Goal: Feedback & Contribution: Leave review/rating

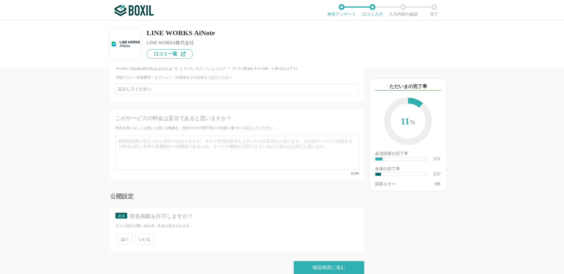
scroll to position [1540, 0]
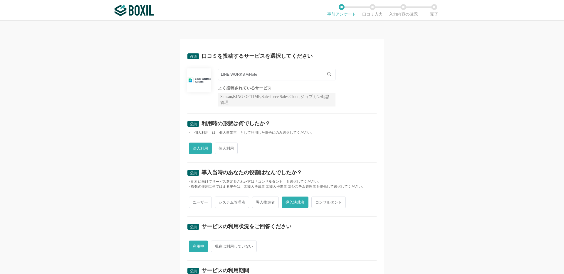
click at [152, 9] on img at bounding box center [134, 10] width 39 height 12
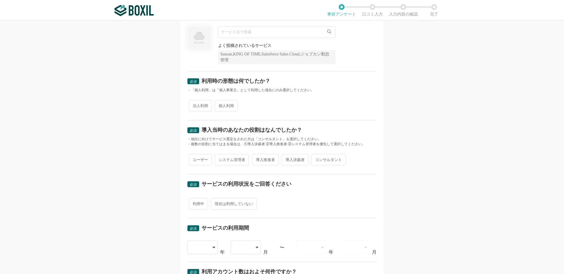
scroll to position [29, 0]
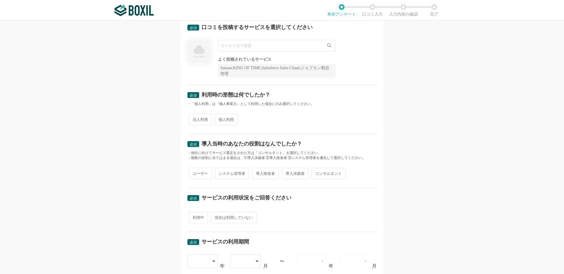
click at [296, 172] on span "導入決裁者" at bounding box center [295, 173] width 27 height 11
click at [287, 172] on input "導入決裁者" at bounding box center [285, 171] width 4 height 4
radio input "true"
click at [200, 115] on span "法人利用" at bounding box center [200, 119] width 23 height 11
click at [194, 115] on input "法人利用" at bounding box center [192, 117] width 4 height 4
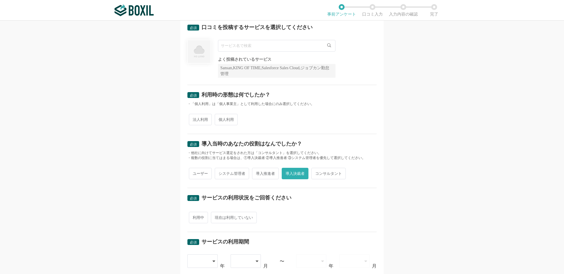
radio input "true"
click at [263, 176] on span "導入推進者" at bounding box center [265, 173] width 27 height 11
click at [257, 173] on input "導入推進者" at bounding box center [255, 171] width 4 height 4
radio input "true"
radio input "false"
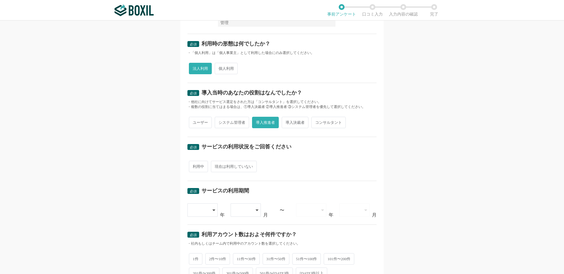
scroll to position [90, 0]
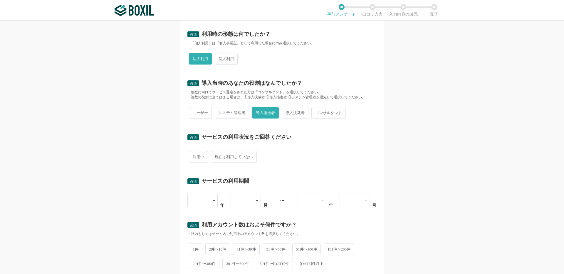
click at [201, 156] on span "利用中" at bounding box center [198, 156] width 19 height 11
click at [194, 156] on input "利用中" at bounding box center [192, 154] width 4 height 4
radio input "true"
click at [206, 204] on div at bounding box center [199, 200] width 17 height 13
click at [208, 226] on li "[DATE]" at bounding box center [202, 231] width 31 height 14
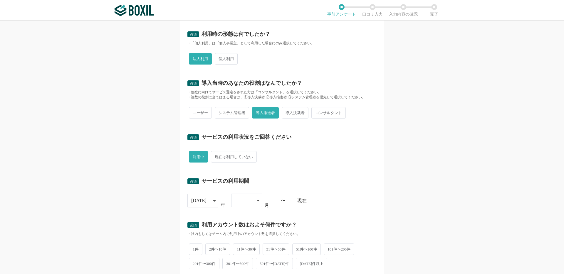
click at [238, 201] on div at bounding box center [243, 200] width 17 height 13
click at [246, 227] on li "02" at bounding box center [246, 231] width 31 height 14
click at [199, 248] on span "1件" at bounding box center [196, 248] width 14 height 11
click at [194, 248] on input "1件" at bounding box center [192, 246] width 4 height 4
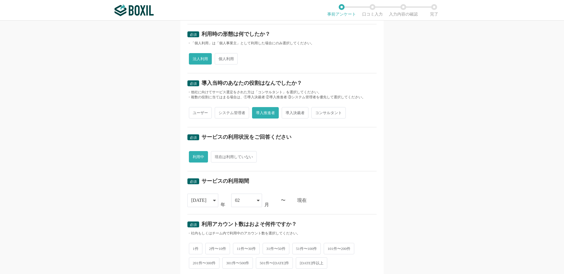
radio input "true"
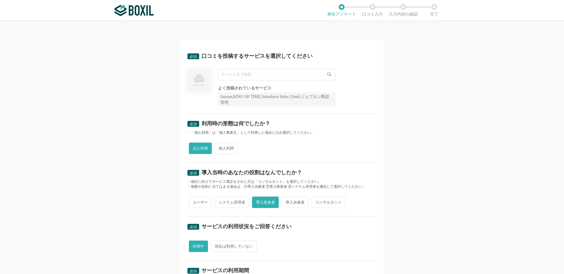
click at [253, 78] on input "text" at bounding box center [276, 75] width 117 height 12
click at [257, 89] on li "SecureMemoCloud" at bounding box center [276, 87] width 117 height 12
type input "SecureMemoCloud"
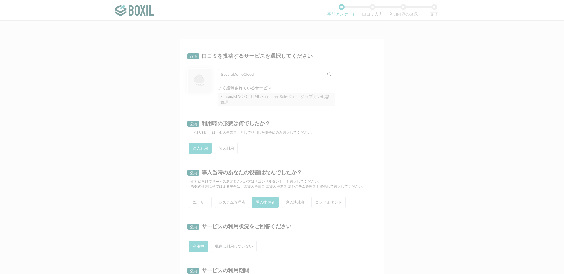
radio input "false"
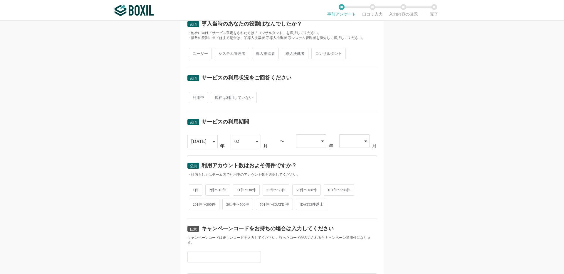
scroll to position [189, 0]
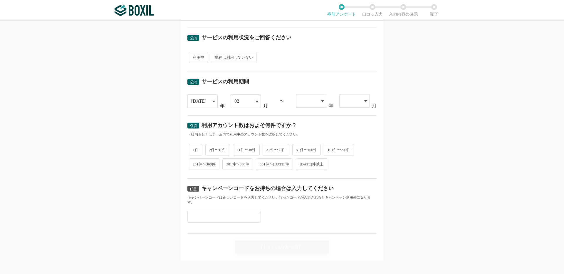
click at [200, 151] on span "1件" at bounding box center [196, 149] width 14 height 11
click at [194, 149] on input "1件" at bounding box center [192, 147] width 4 height 4
radio input "true"
click at [201, 58] on span "利用中" at bounding box center [198, 57] width 19 height 11
click at [194, 56] on input "利用中" at bounding box center [192, 55] width 4 height 4
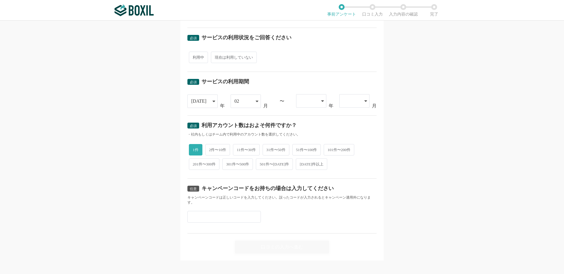
radio input "true"
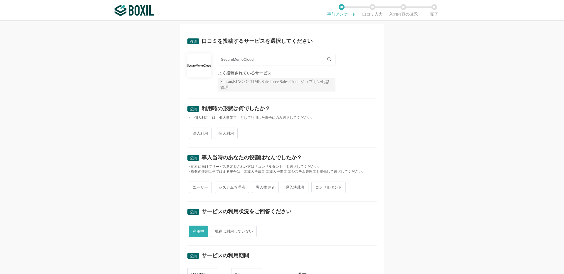
scroll to position [0, 0]
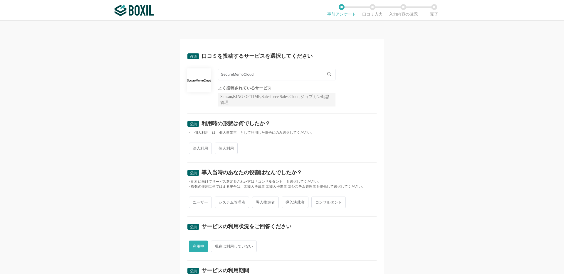
click at [204, 147] on span "法人利用" at bounding box center [200, 148] width 23 height 11
click at [194, 147] on input "法人利用" at bounding box center [192, 146] width 4 height 4
radio input "true"
click at [199, 204] on span "ユーザー" at bounding box center [200, 202] width 23 height 11
click at [194, 201] on input "ユーザー" at bounding box center [192, 200] width 4 height 4
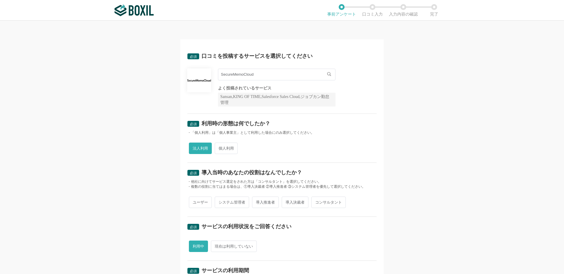
radio input "true"
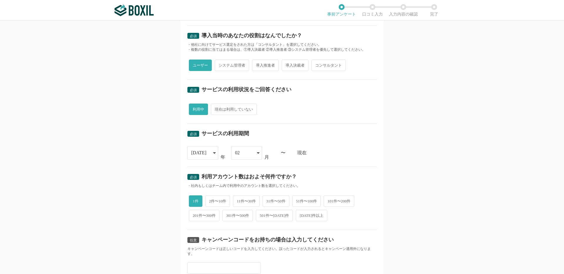
scroll to position [148, 0]
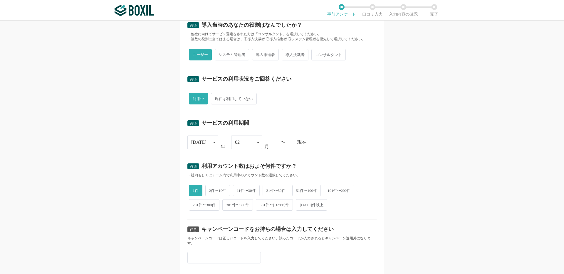
click at [266, 56] on span "導入推進者" at bounding box center [265, 54] width 27 height 11
click at [257, 54] on input "導入推進者" at bounding box center [255, 52] width 4 height 4
radio input "true"
radio input "false"
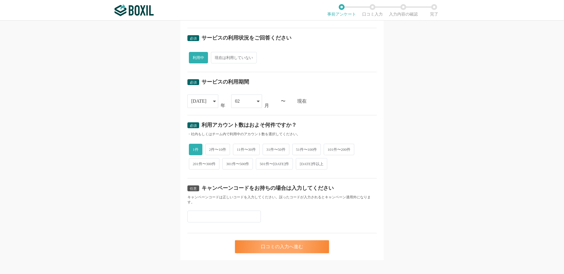
click at [268, 244] on div "口コミの入力へ進む" at bounding box center [282, 247] width 94 height 13
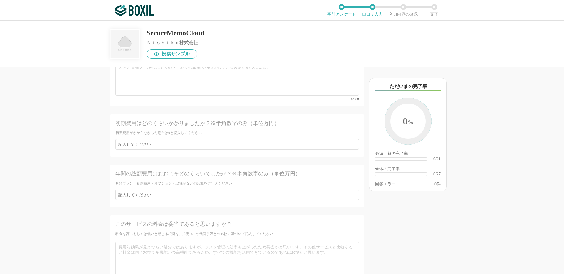
scroll to position [1448, 0]
